Goal: Information Seeking & Learning: Learn about a topic

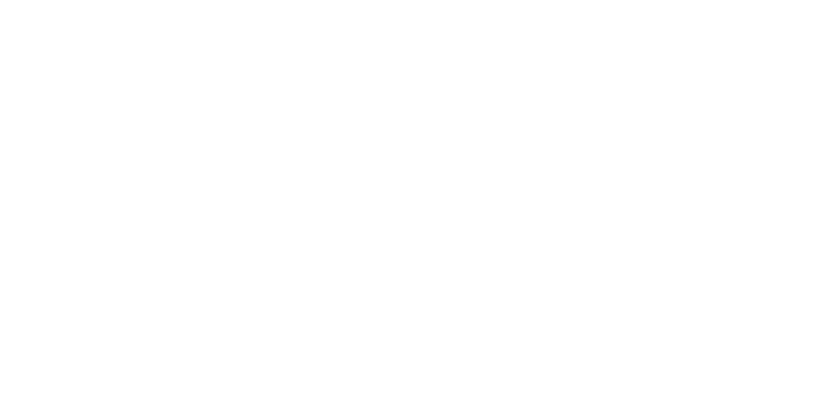
select select "+971"
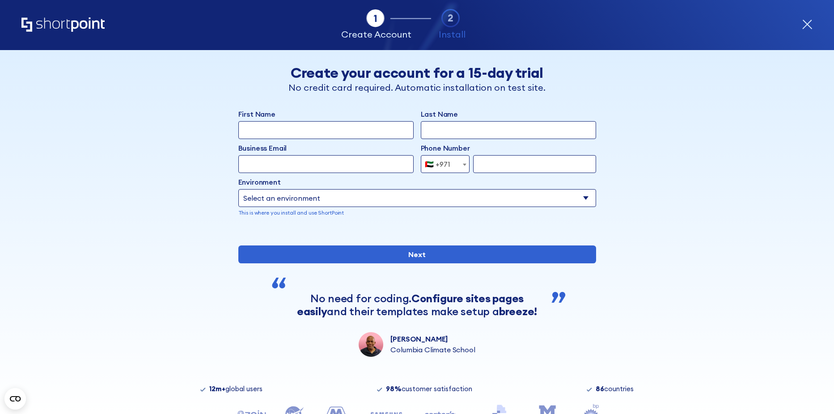
click at [39, 24] on icon "Home" at bounding box center [62, 24] width 83 height 14
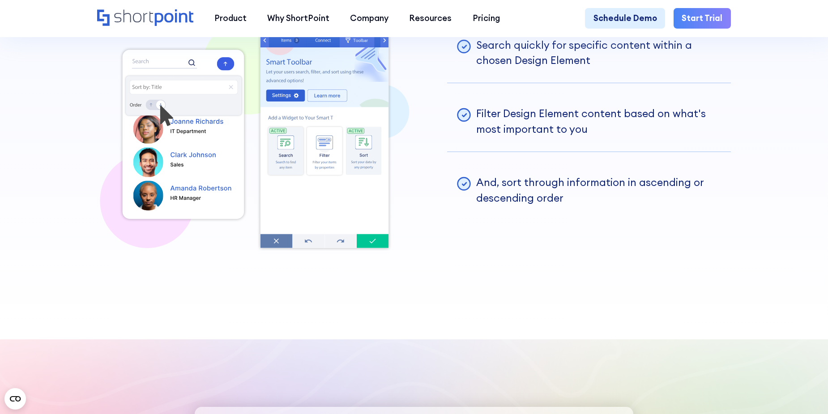
scroll to position [2237, 0]
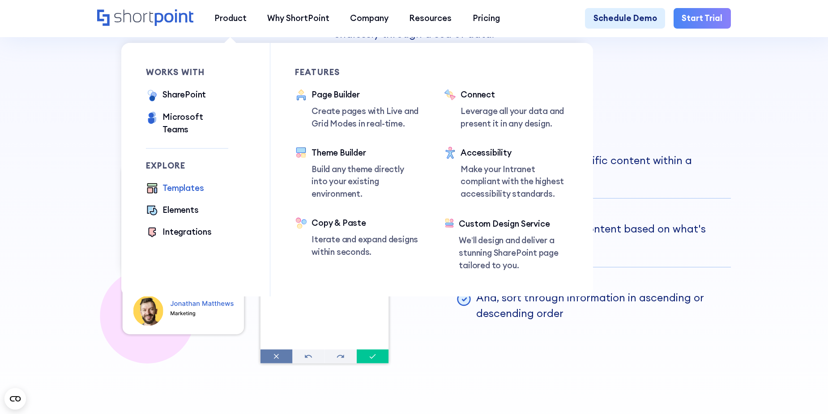
click at [187, 182] on div "Templates" at bounding box center [182, 188] width 41 height 13
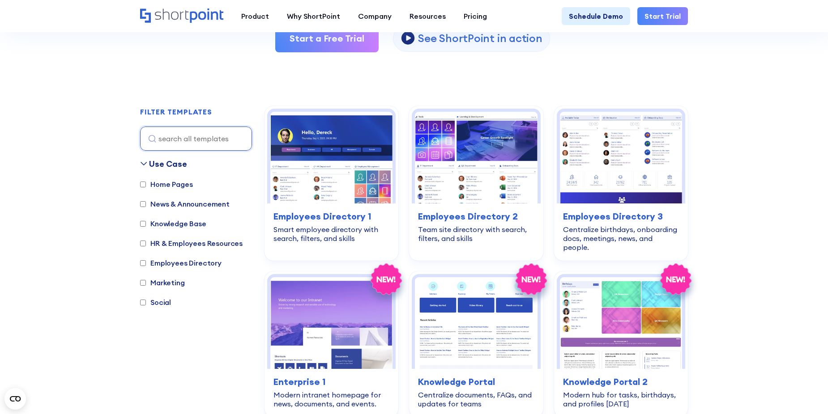
scroll to position [224, 0]
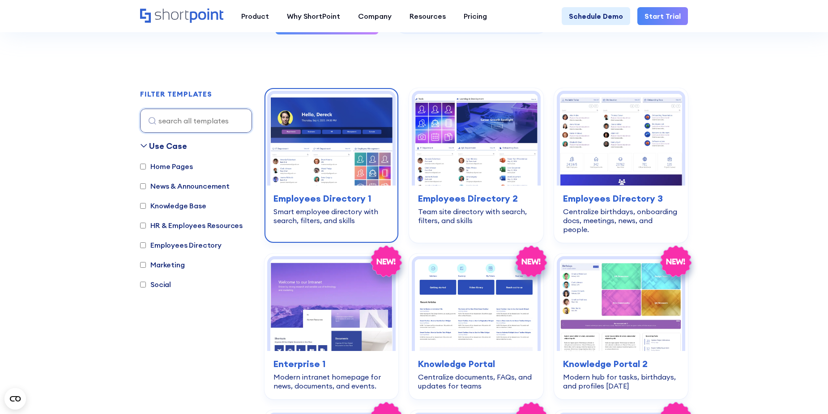
click at [328, 151] on img at bounding box center [331, 140] width 122 height 92
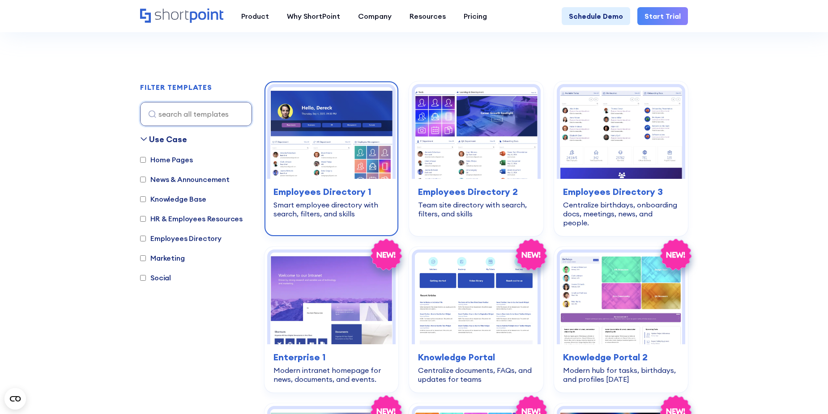
scroll to position [224, 0]
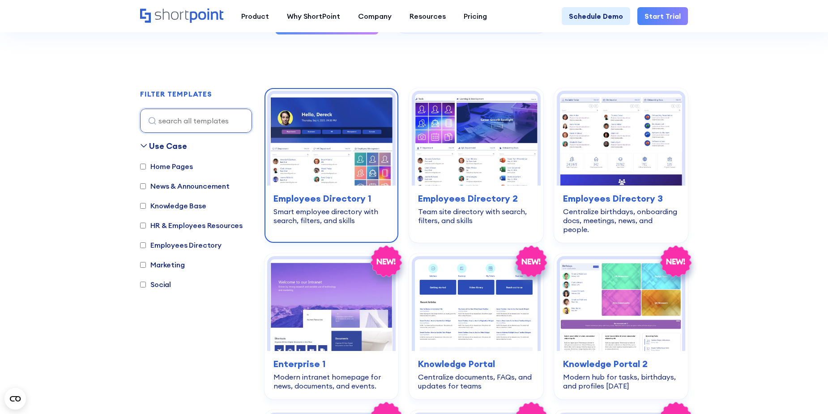
click at [319, 133] on img at bounding box center [331, 140] width 122 height 92
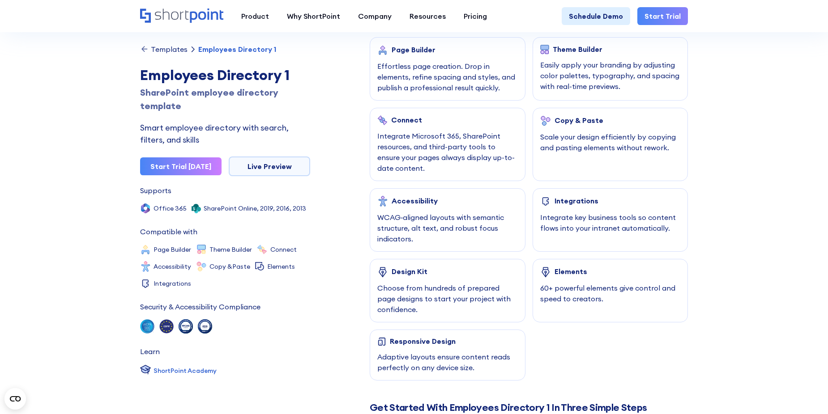
scroll to position [492, 0]
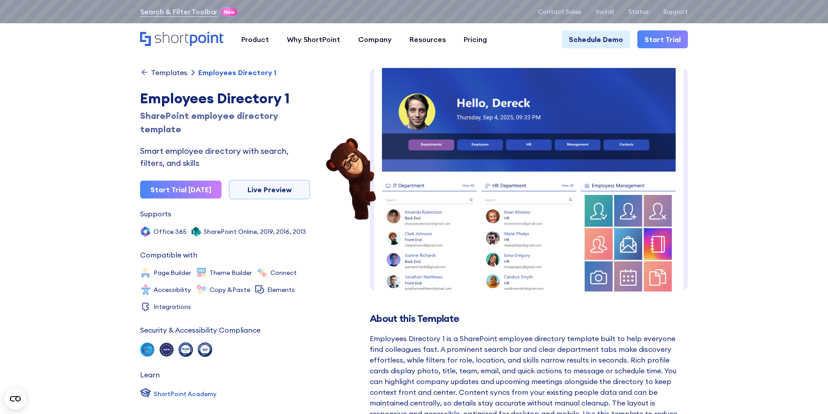
scroll to position [8, 0]
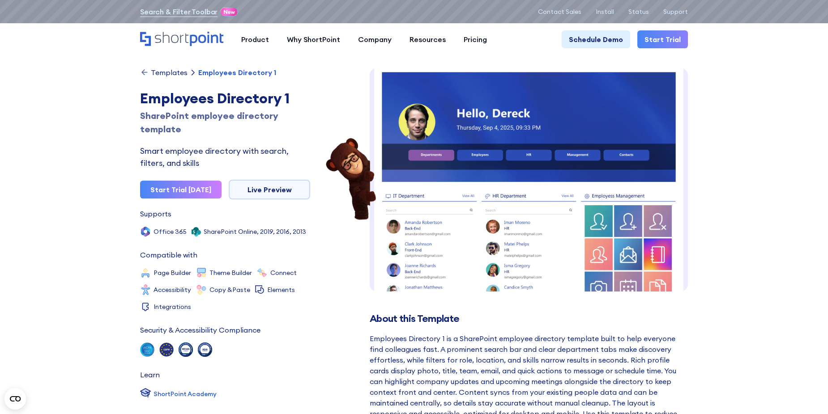
click at [148, 70] on icon at bounding box center [144, 72] width 9 height 9
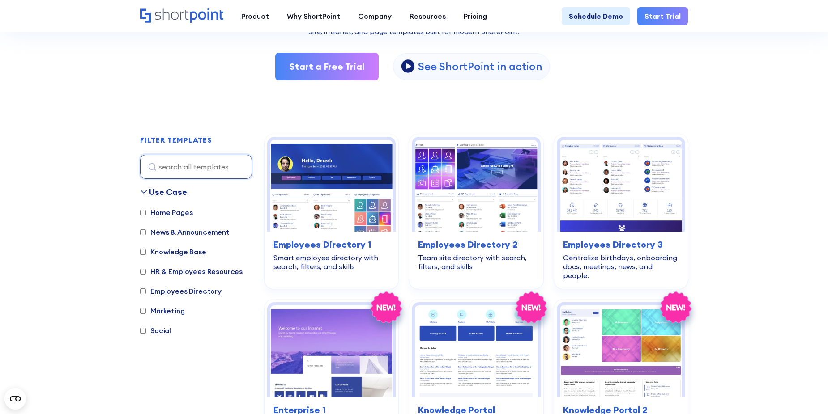
scroll to position [179, 0]
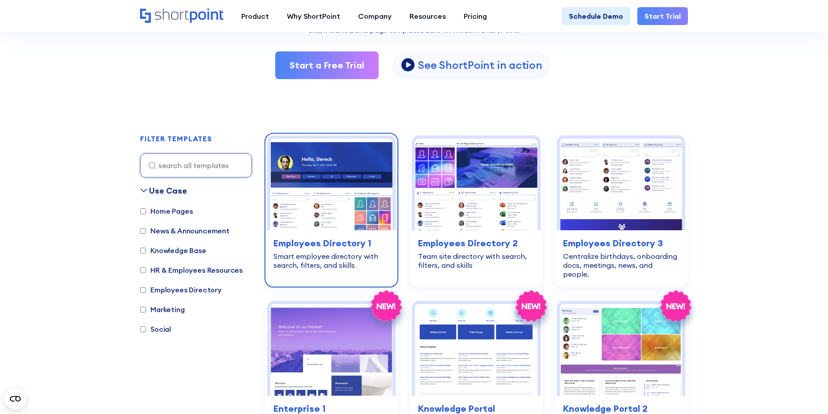
click at [332, 179] on img at bounding box center [331, 185] width 122 height 92
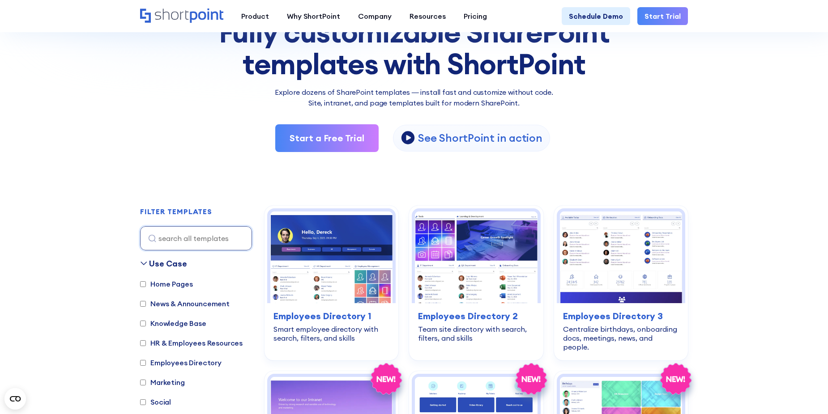
scroll to position [89, 0]
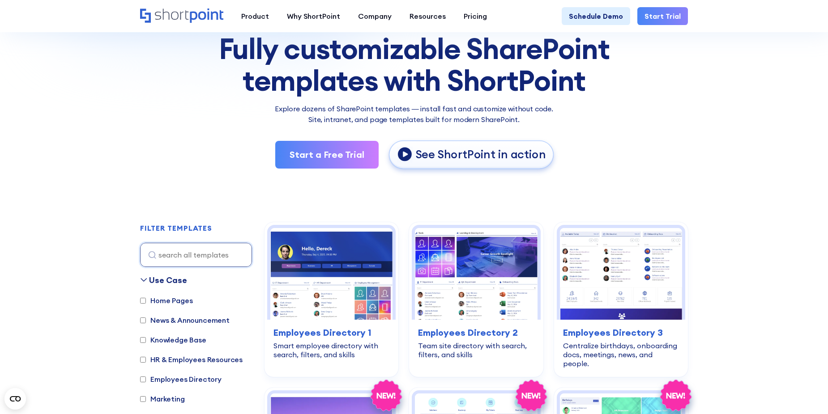
click at [429, 160] on p "See ShortPoint in action" at bounding box center [480, 155] width 130 height 15
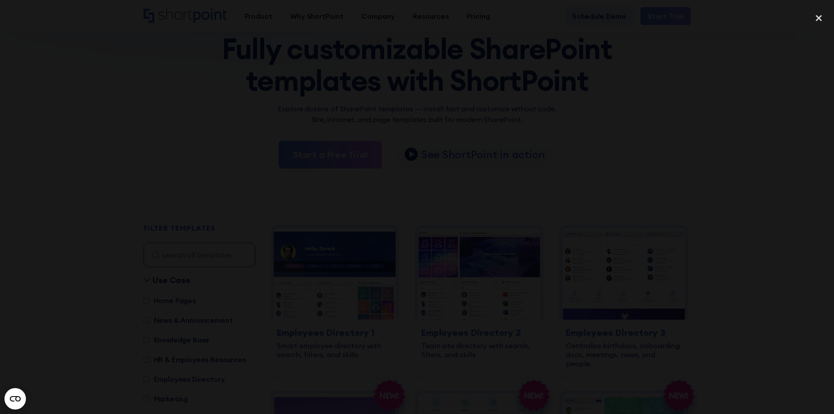
click at [151, 163] on div at bounding box center [417, 208] width 834 height 398
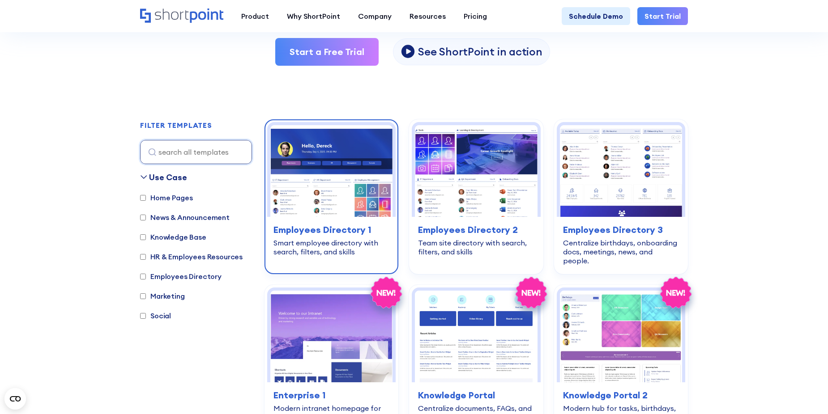
scroll to position [179, 0]
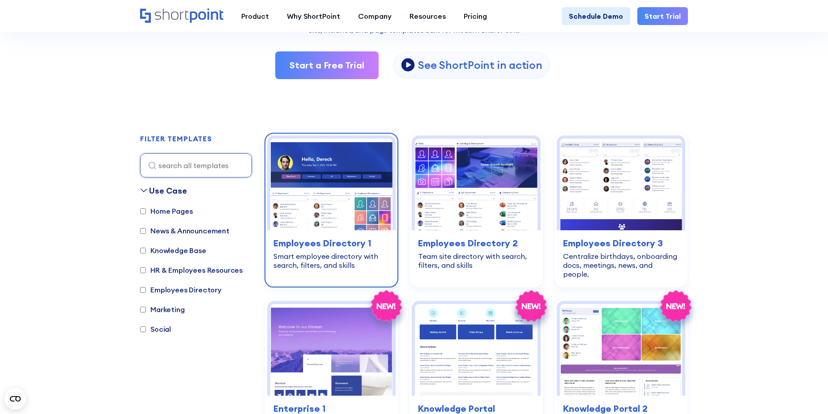
click at [313, 163] on img at bounding box center [331, 185] width 122 height 92
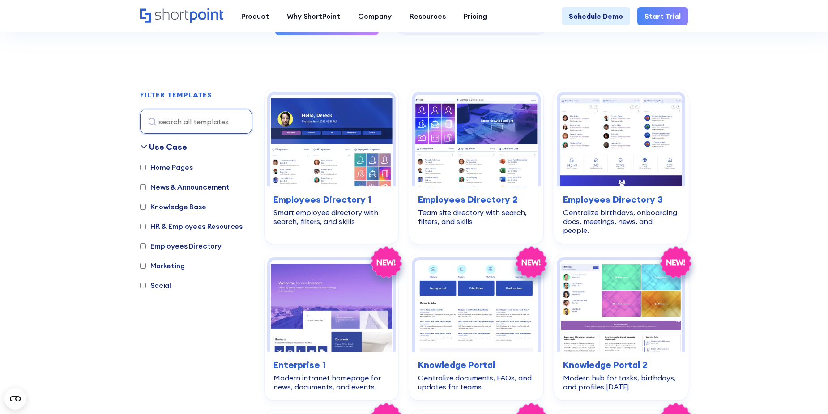
scroll to position [224, 0]
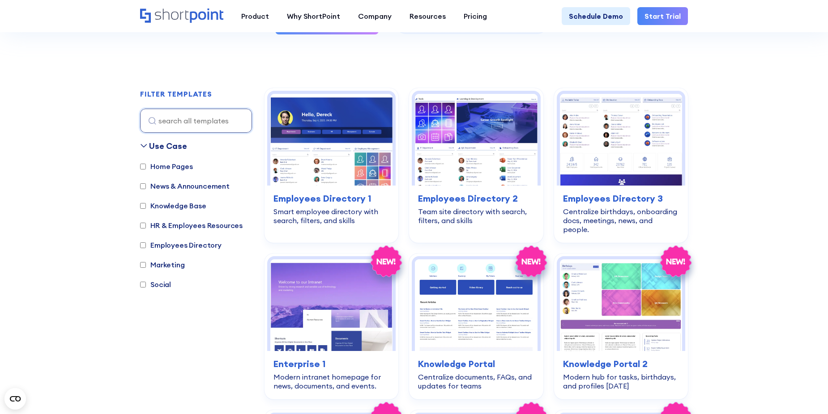
click at [82, 245] on section "SHAREPOINT TEMPLATES Fully customizable SharePoint templates with ShortPoint Ex…" at bounding box center [414, 347] width 828 height 1106
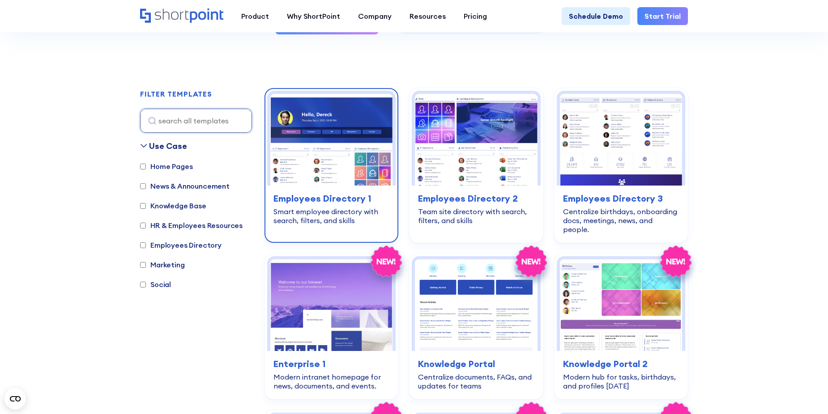
click at [323, 170] on img at bounding box center [331, 140] width 122 height 92
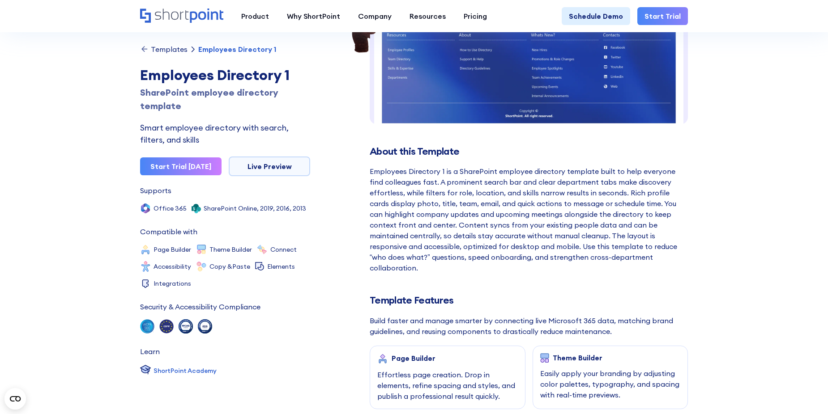
scroll to position [179, 0]
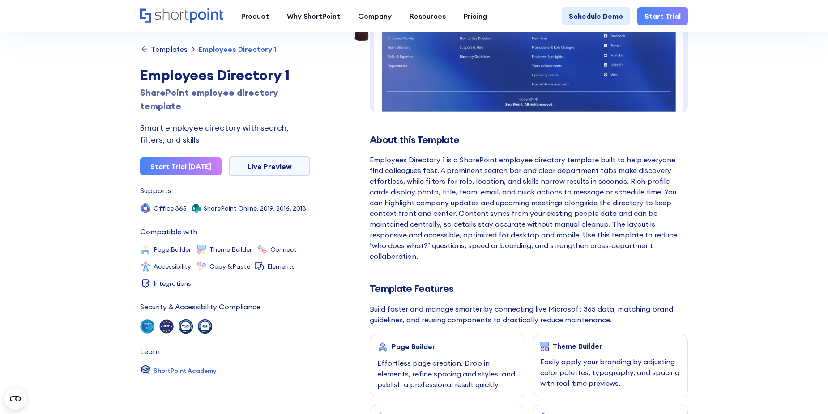
drag, startPoint x: 115, startPoint y: 129, endPoint x: 108, endPoint y: 128, distance: 6.8
click at [88, 24] on div "Product works with SharePoint Microsoft Teams SAP Explore Templates Elements In…" at bounding box center [414, 16] width 828 height 32
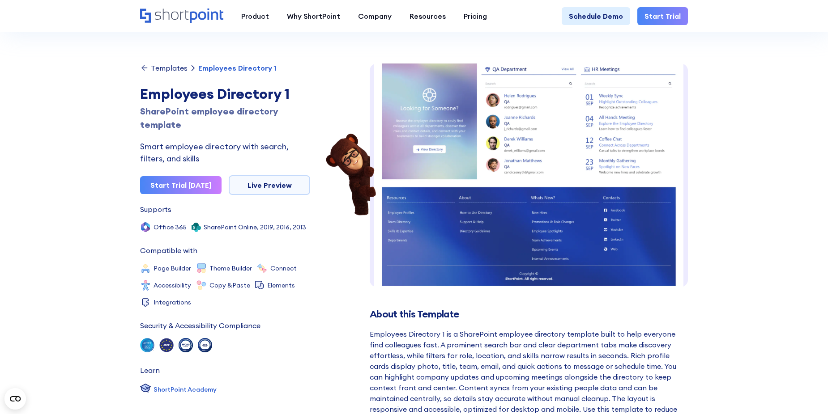
scroll to position [0, 0]
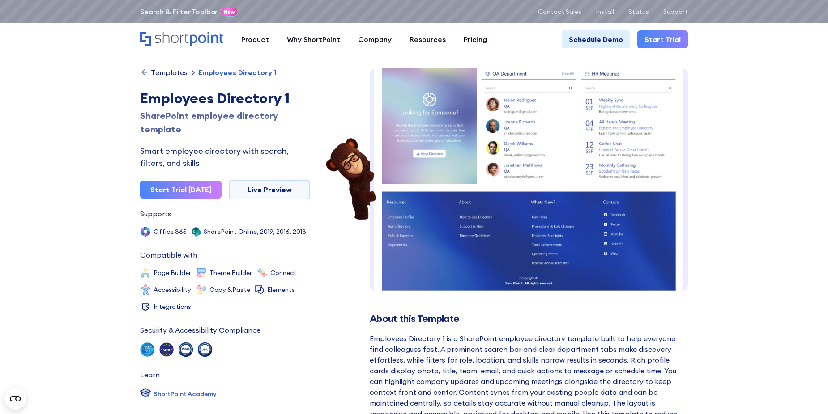
click at [141, 69] on icon at bounding box center [144, 72] width 9 height 9
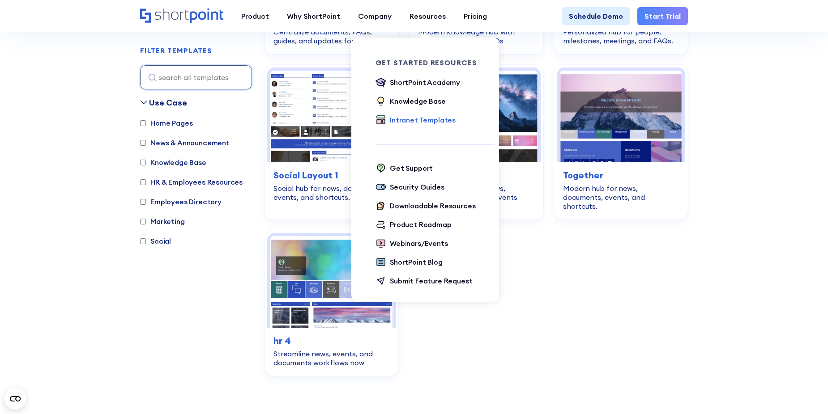
scroll to position [626, 0]
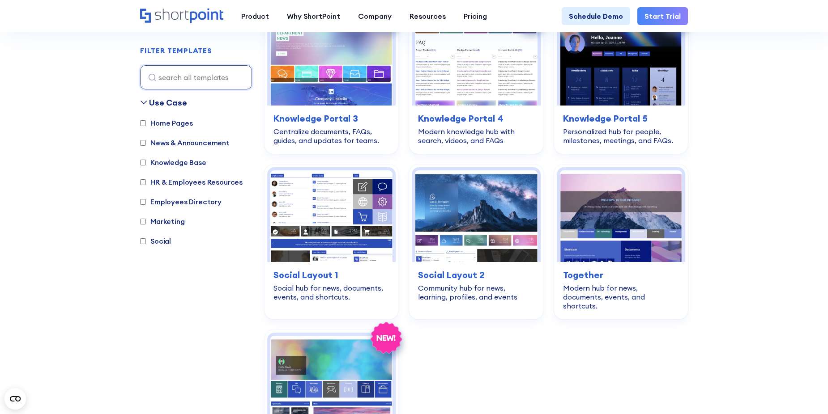
click at [226, 353] on div "Use Case Home Pages News & Announcement Knowledge Base HR & Employees Resources…" at bounding box center [196, 237] width 112 height 280
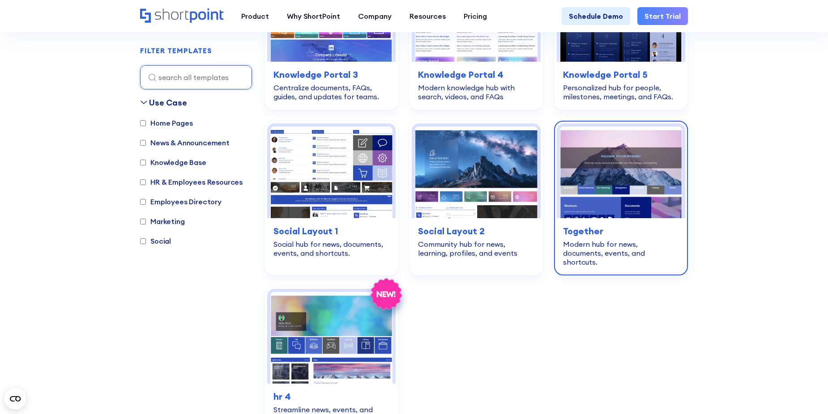
scroll to position [671, 0]
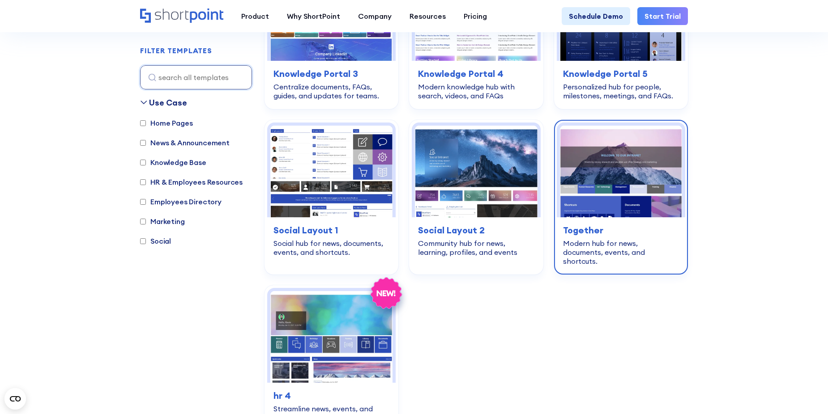
click at [608, 160] on img at bounding box center [621, 172] width 122 height 92
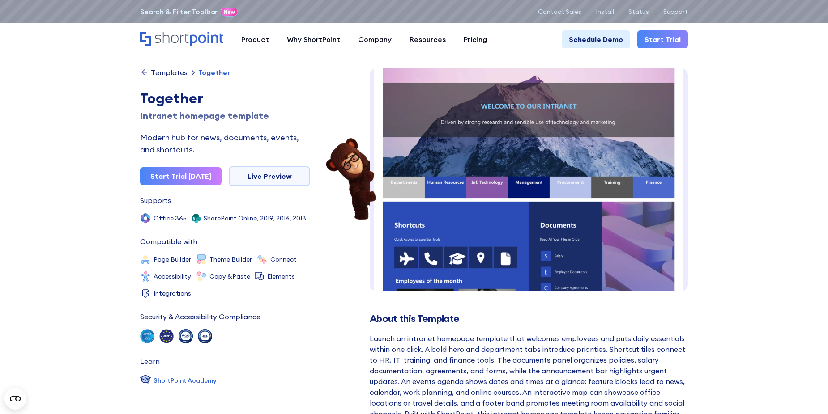
scroll to position [134, 0]
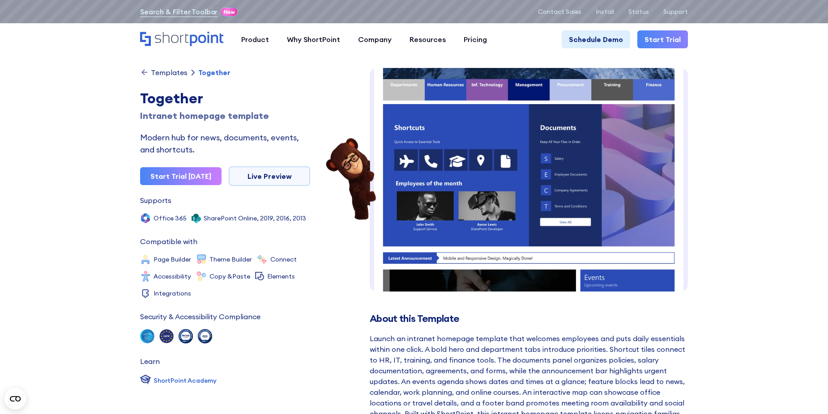
drag, startPoint x: 99, startPoint y: 85, endPoint x: 50, endPoint y: 41, distance: 65.3
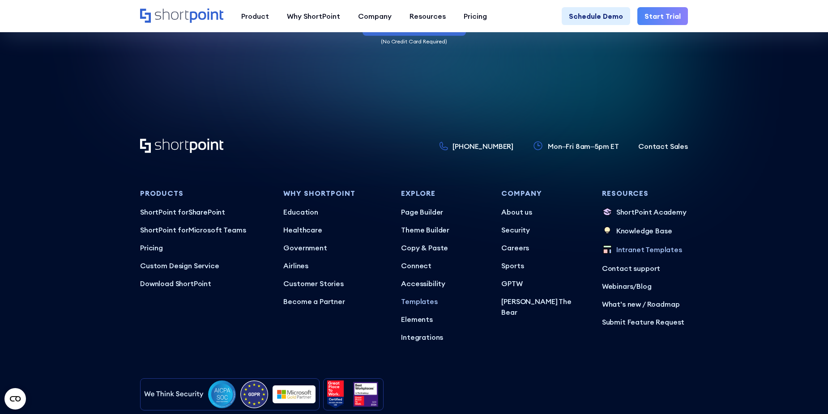
scroll to position [2353, 0]
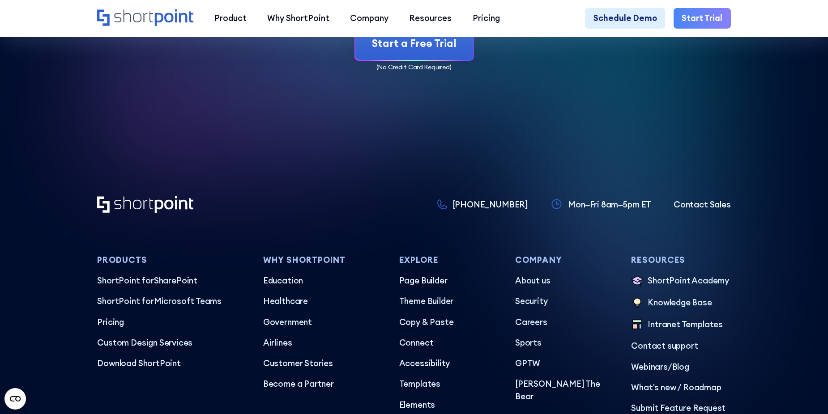
scroll to position [5199, 0]
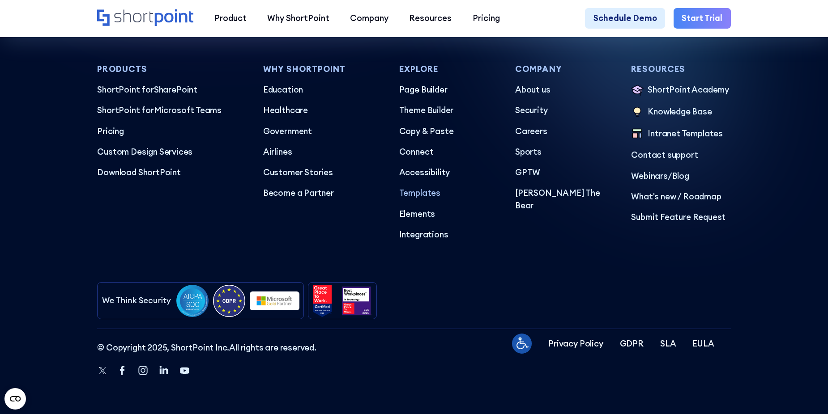
click at [430, 195] on p "Templates" at bounding box center [448, 193] width 99 height 13
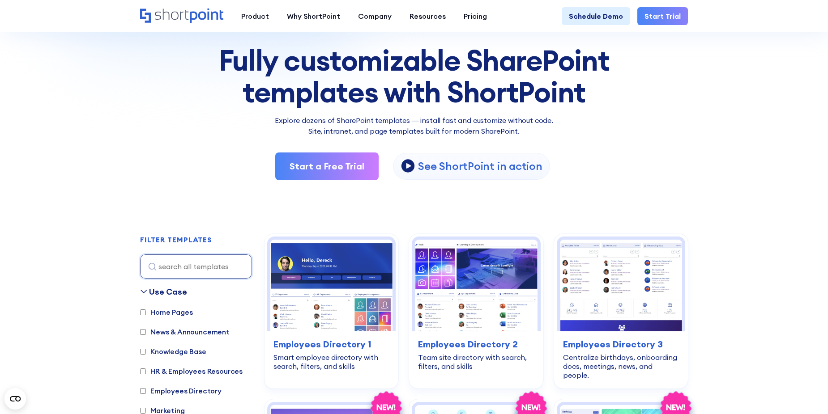
scroll to position [89, 0]
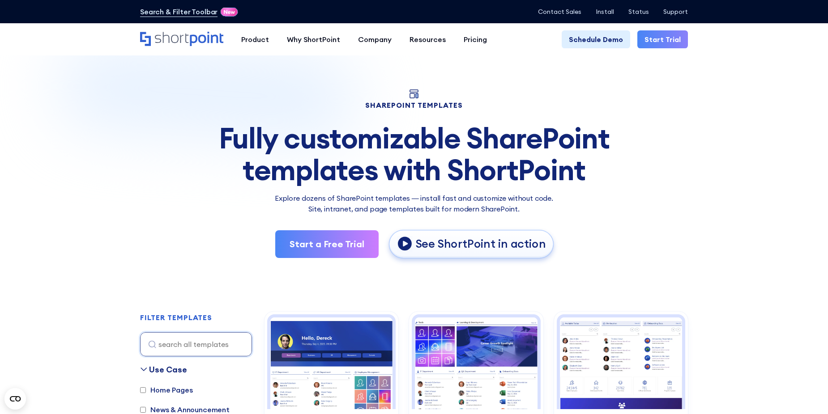
click at [455, 242] on p "See ShortPoint in action" at bounding box center [480, 244] width 130 height 15
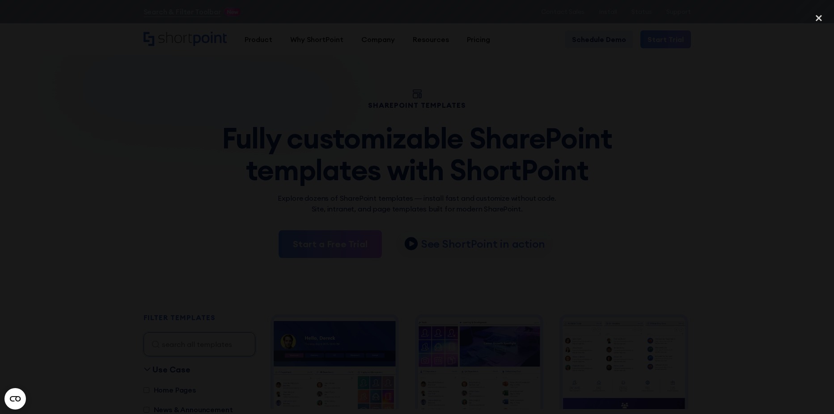
click at [143, 144] on div at bounding box center [417, 208] width 834 height 398
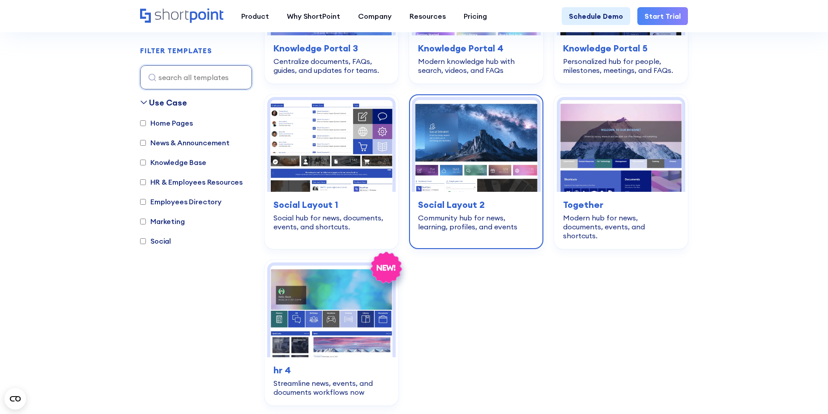
scroll to position [671, 0]
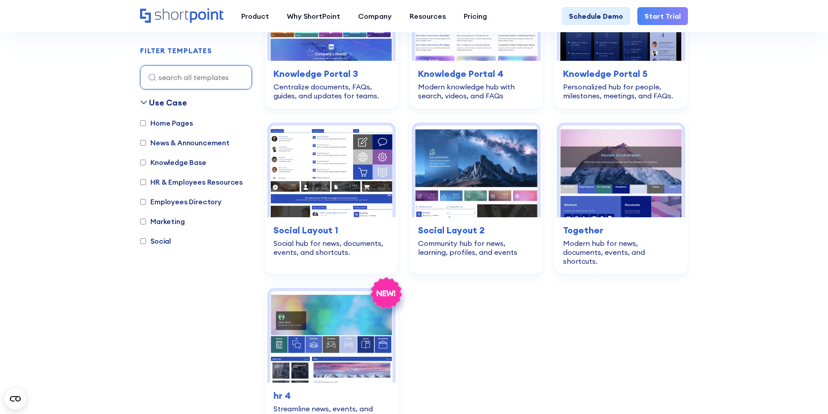
click at [674, 387] on div "employees-directory Employees Directory 1 Smart employee directory with search,…" at bounding box center [475, 36] width 423 height 791
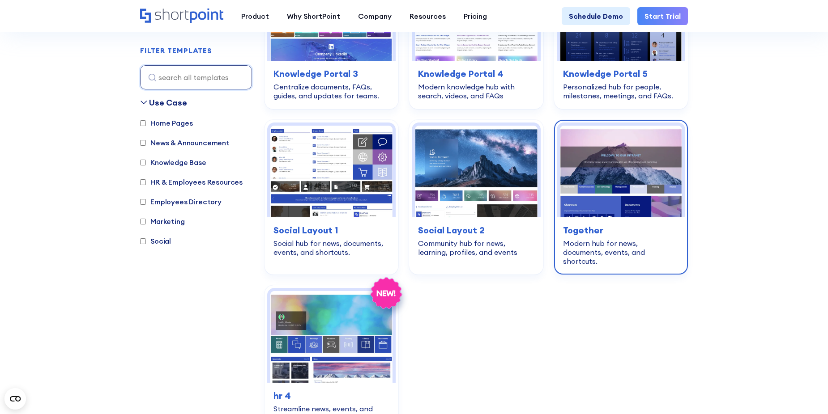
click at [603, 174] on img at bounding box center [621, 172] width 122 height 92
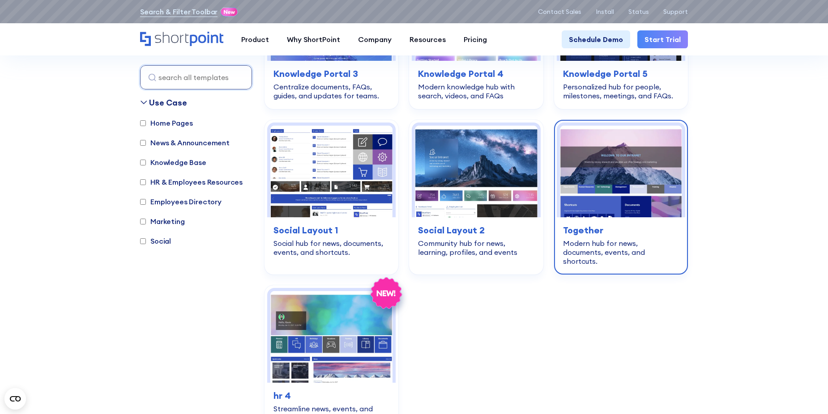
click at [647, 187] on img at bounding box center [621, 172] width 122 height 92
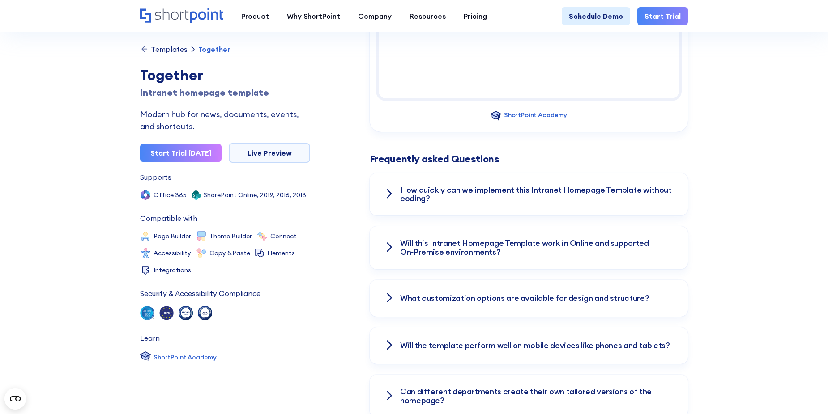
scroll to position [1119, 0]
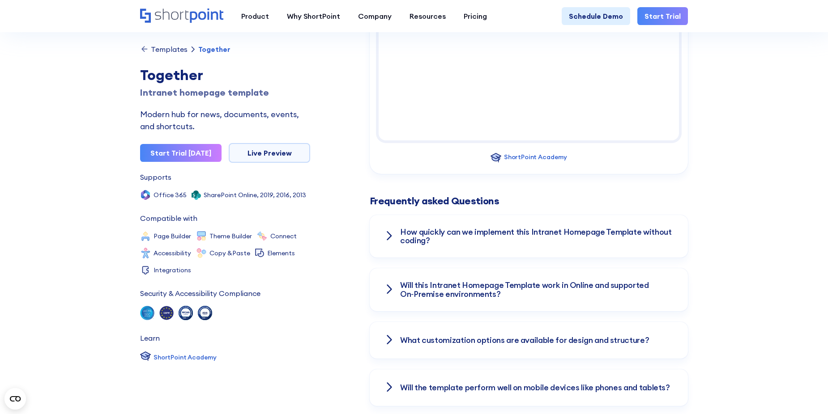
click at [457, 228] on h3 "How quickly can we implement this Intranet Homepage Template without coding?" at bounding box center [536, 237] width 273 height 18
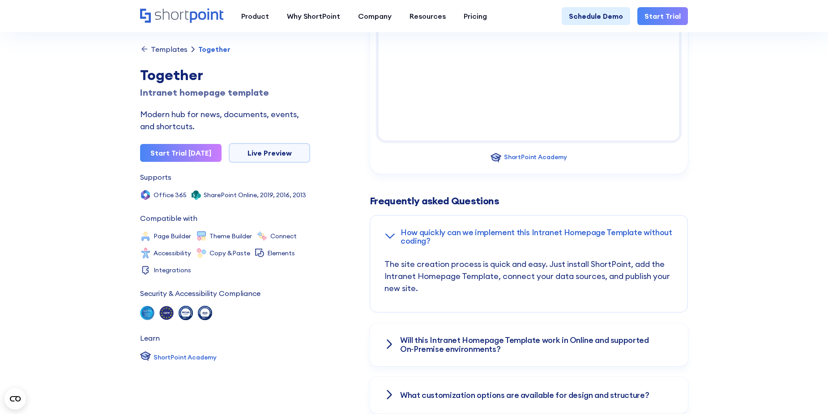
click at [457, 228] on h3 "How quickly can we implement this Intranet Homepage Template without coding?" at bounding box center [536, 237] width 272 height 18
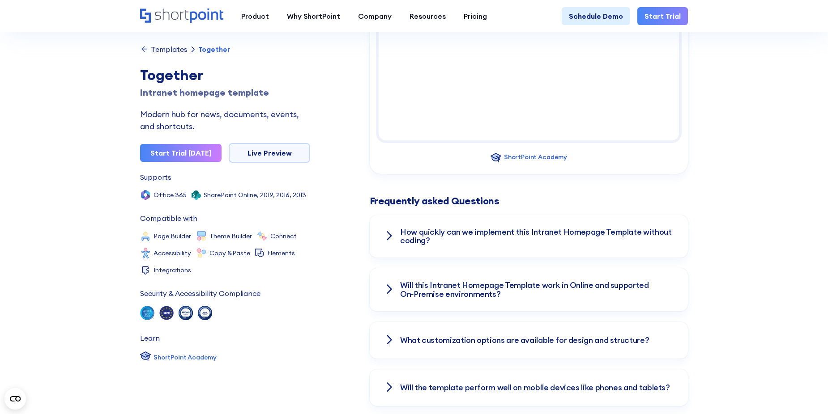
click at [426, 281] on h3 "Will this Intranet Homepage Template work in Online and supported On‑Premise en…" at bounding box center [536, 290] width 273 height 18
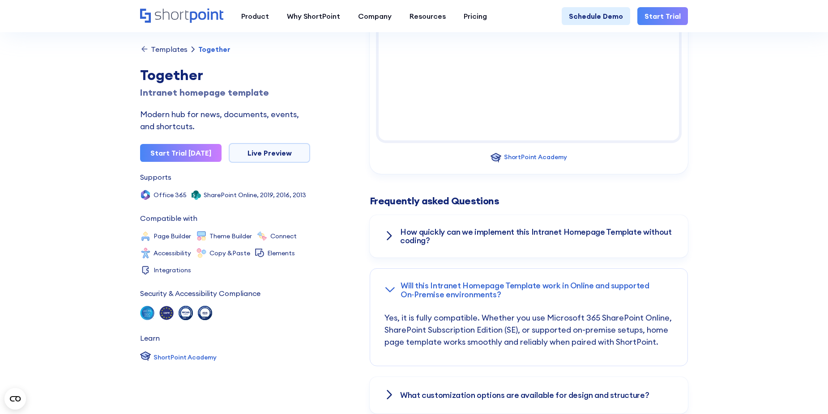
click at [424, 281] on h3 "Will this Intranet Homepage Template work in Online and supported On‑Premise en…" at bounding box center [536, 290] width 272 height 18
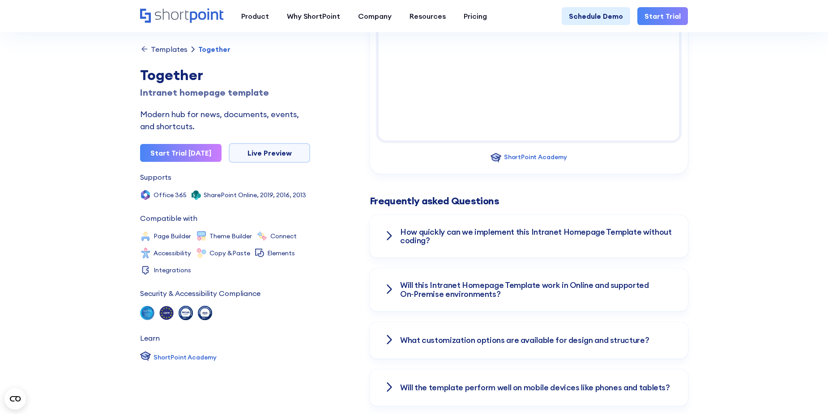
click at [431, 336] on h3 "What customization options are available for design and structure?" at bounding box center [524, 340] width 249 height 9
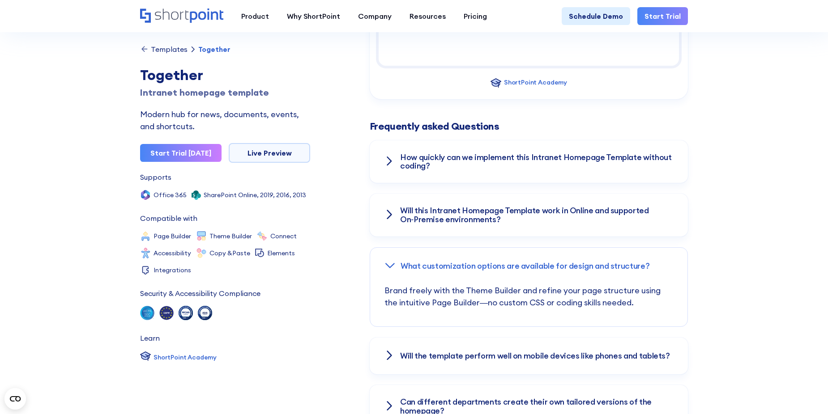
scroll to position [1208, 0]
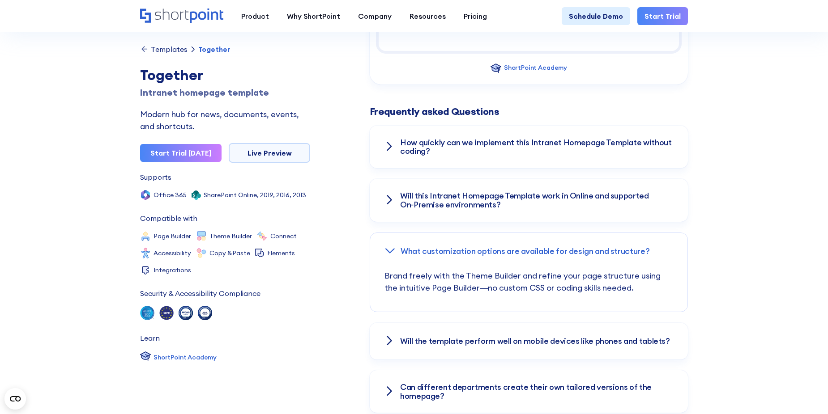
click at [460, 270] on p "Brand freely with the Theme Builder and refine your page structure using the in…" at bounding box center [528, 291] width 289 height 42
click at [439, 247] on h3 "What customization options are available for design and structure?" at bounding box center [524, 251] width 249 height 9
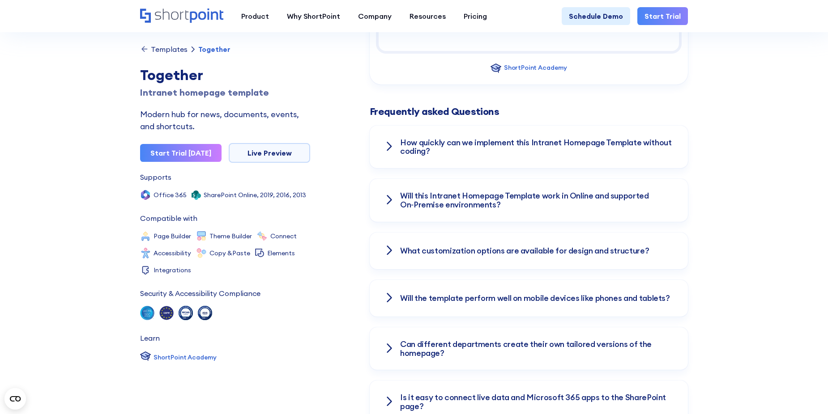
click at [427, 280] on div "Will the template perform well on mobile devices like phones and tablets?" at bounding box center [529, 298] width 318 height 37
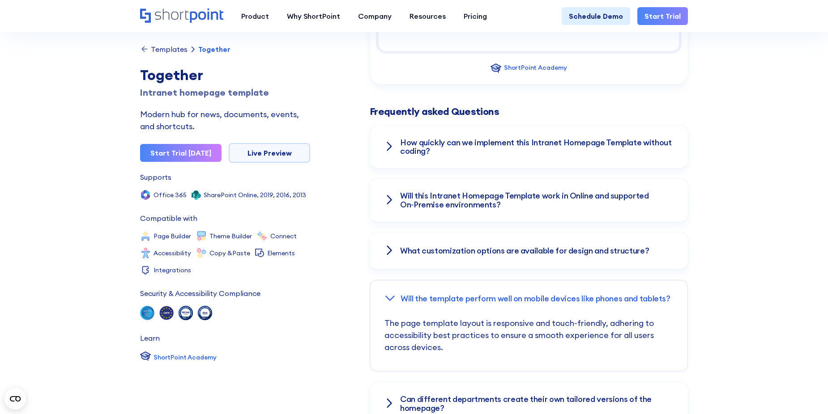
click at [429, 281] on div "Will the template perform well on mobile devices like phones and tablets?" at bounding box center [528, 299] width 317 height 37
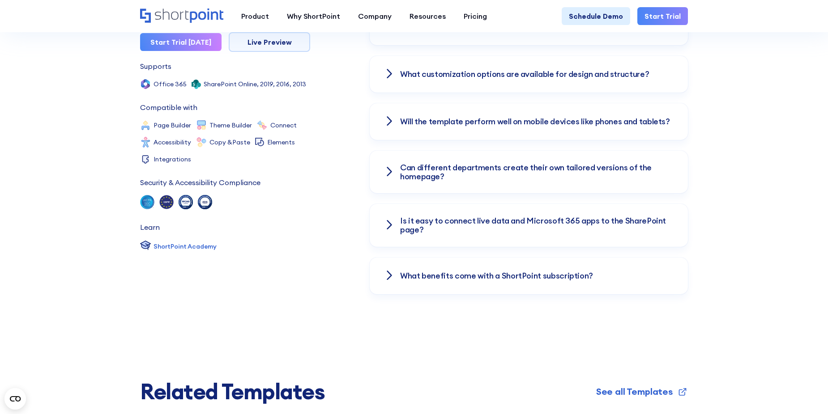
scroll to position [1387, 0]
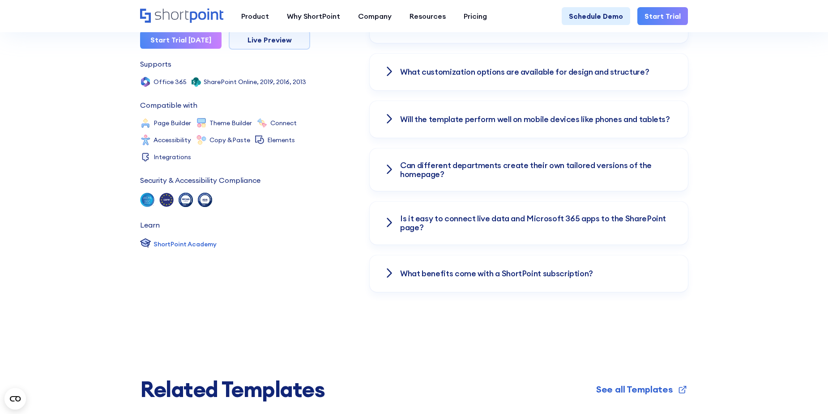
click at [463, 269] on h3 "What benefits come with a ShortPoint subscription?" at bounding box center [496, 273] width 193 height 9
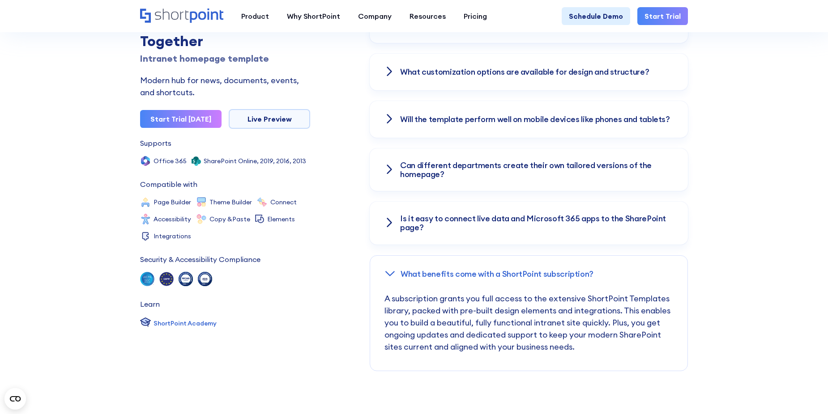
click at [463, 270] on h3 "What benefits come with a ShortPoint subscription?" at bounding box center [496, 274] width 193 height 9
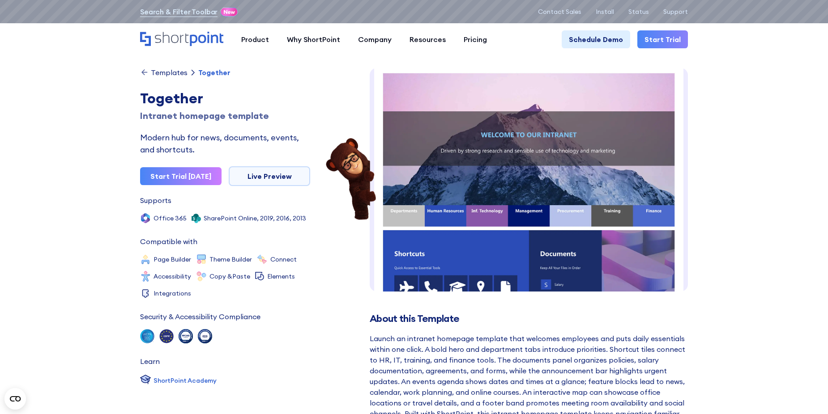
scroll to position [0, 0]
